Goal: Use online tool/utility: Utilize a website feature to perform a specific function

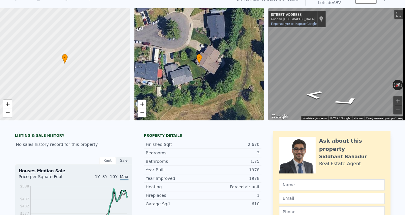
scroll to position [25, 0]
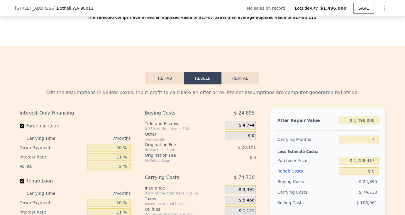
scroll to position [814, 0]
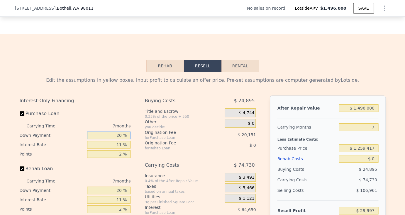
click at [116, 139] on input "20 %" at bounding box center [108, 136] width 43 height 8
type input "0 %"
type input "$ 8,797"
click at [121, 149] on input "11 %" at bounding box center [108, 145] width 43 height 8
type input "1 %"
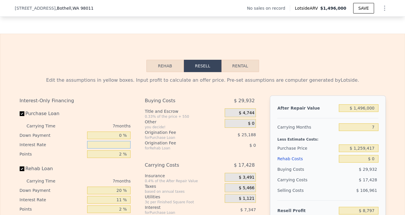
type input "$ 82,262"
type input "10 %"
type input "$ 16,147"
type input "10.5 %"
type input "$ 12,472"
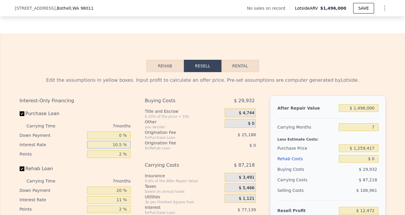
type input "10.5 %"
click at [120, 158] on input "2 %" at bounding box center [108, 154] width 43 height 8
type input "1 %"
type input "$ 25,066"
type input "1.5 %"
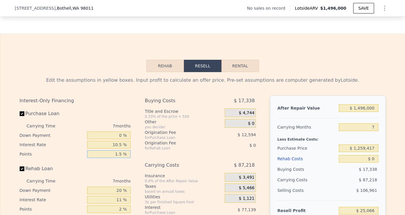
type input "$ 18,769"
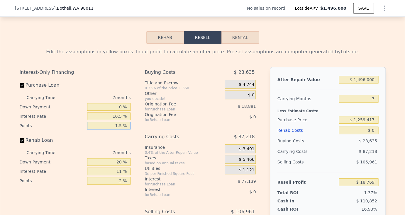
scroll to position [860, 0]
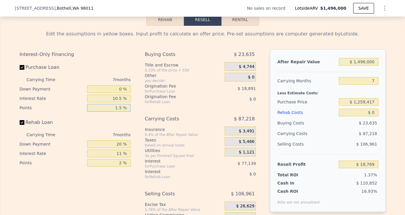
type input "1.5 %"
click at [118, 148] on input "20 %" at bounding box center [108, 144] width 43 height 8
type input "2 %"
type input "0 %"
click at [119, 157] on input "11 %" at bounding box center [108, 154] width 43 height 8
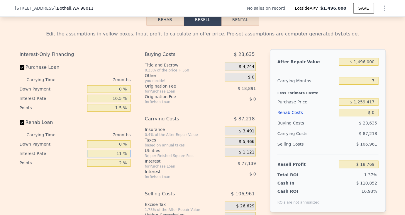
type input "1 %"
type input "10.5 %"
click at [120, 167] on input "2 %" at bounding box center [108, 163] width 43 height 8
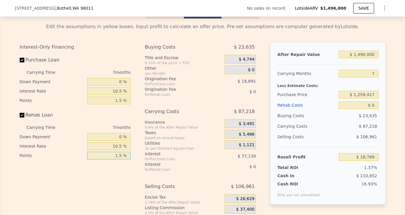
type input "1.5 %"
click at [372, 77] on input "7" at bounding box center [357, 74] width 39 height 8
type input "4"
type input "$ 56,149"
type input "4"
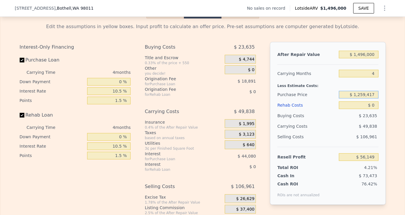
drag, startPoint x: 354, startPoint y: 103, endPoint x: 384, endPoint y: 108, distance: 30.9
click at [378, 98] on input "$ 1,259,417" at bounding box center [357, 95] width 39 height 8
type input "$ 1,000,000"
click at [373, 109] on input "$ 0" at bounding box center [357, 105] width 39 height 8
type input "$ 329,401"
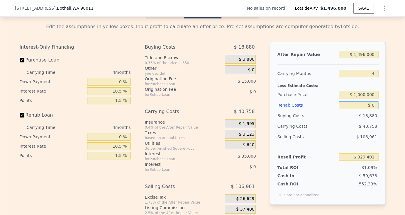
click at [375, 109] on input "$ 0" at bounding box center [357, 105] width 39 height 8
type input "$ 1"
type input "$ 329,400"
type input "$ 2"
type input "$ 329,399"
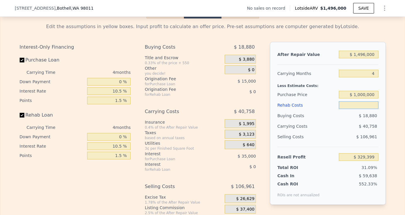
type input "$ 1"
type input "$ 329,400"
type input "$ 15"
type input "$ 329,386"
type input "$ 15,000"
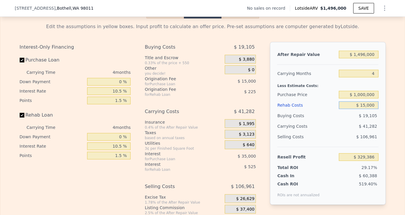
type input "$ 313,652"
type input "$ 150,000"
type input "$ 171,903"
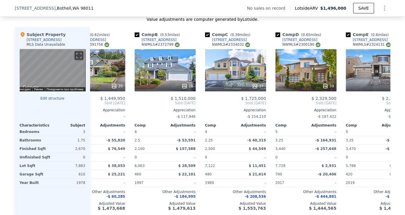
scroll to position [0, 0]
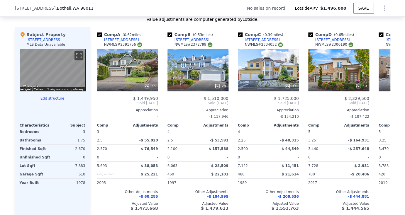
type input "$ 150,000"
